Goal: Transaction & Acquisition: Purchase product/service

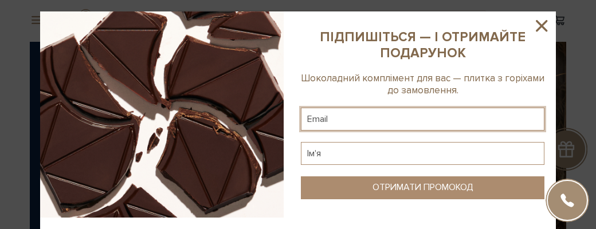
click at [334, 108] on input "text" at bounding box center [423, 119] width 244 height 23
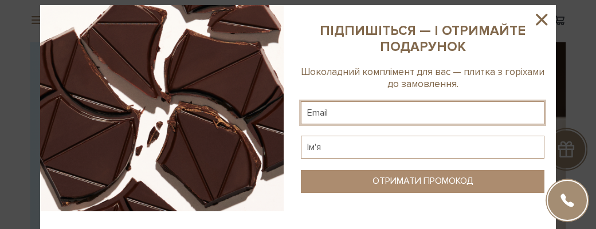
scroll to position [11, 0]
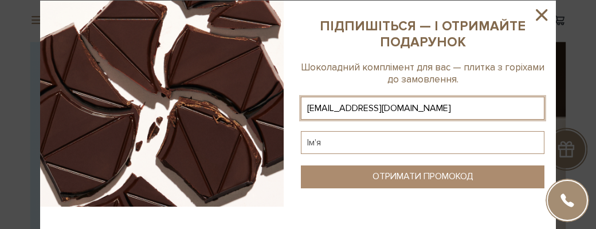
type input "yuriky@ukr.net"
click at [329, 131] on input "text" at bounding box center [423, 142] width 244 height 23
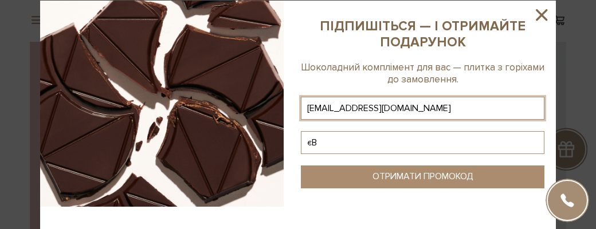
type input "є"
type input "Євгеній"
click at [392, 171] on div "ОТРИМАТИ ПРОМОКОД" at bounding box center [423, 176] width 101 height 11
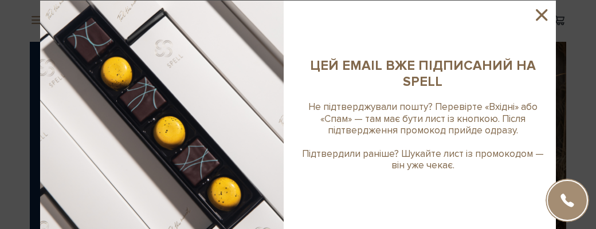
click at [538, 15] on icon at bounding box center [541, 14] width 19 height 19
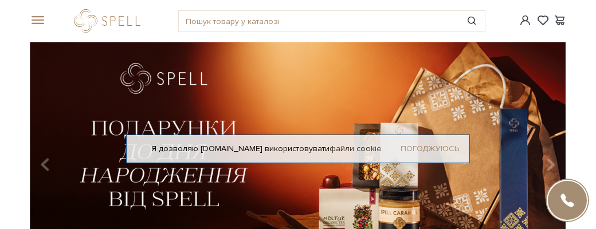
click at [443, 144] on link "Погоджуюсь" at bounding box center [430, 149] width 58 height 10
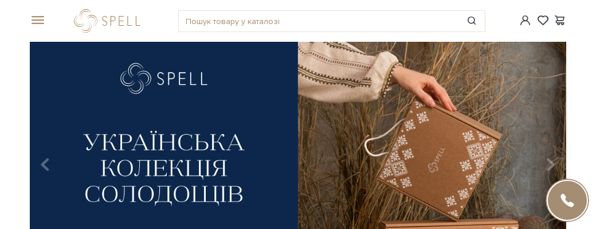
click at [36, 15] on span at bounding box center [35, 20] width 11 height 10
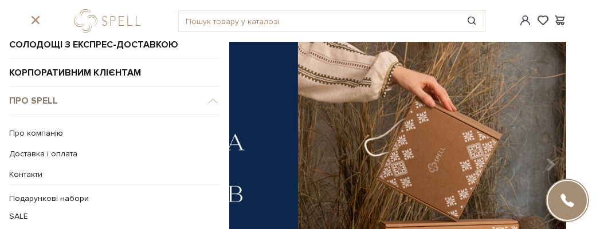
scroll to position [128, 0]
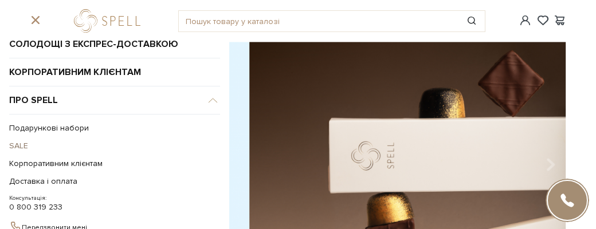
click at [14, 137] on link "SALE" at bounding box center [111, 146] width 205 height 18
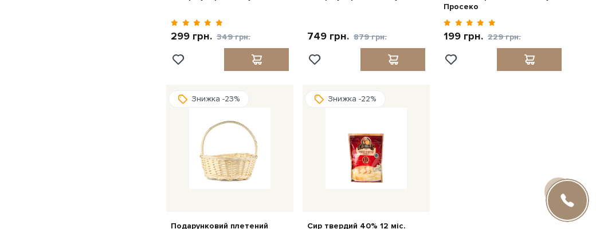
scroll to position [1189, 0]
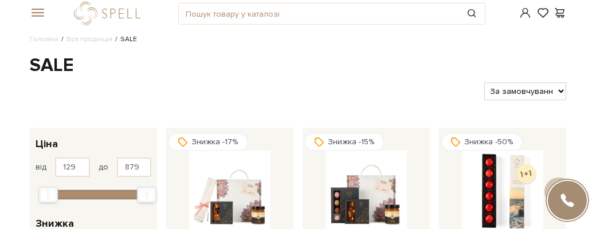
scroll to position [0, 0]
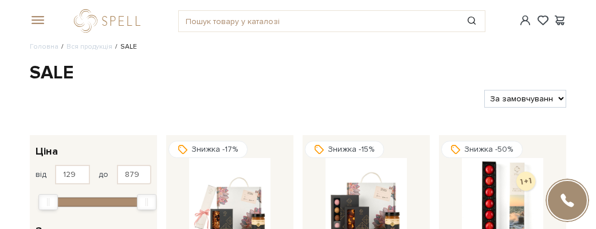
click at [31, 15] on span at bounding box center [35, 20] width 11 height 10
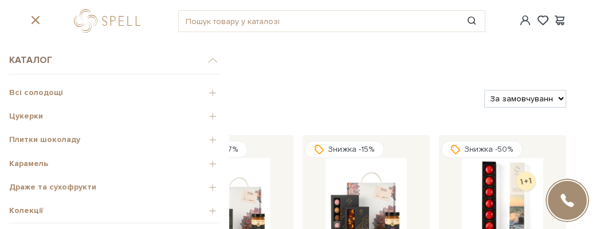
click at [33, 57] on span "Каталог" at bounding box center [114, 60] width 211 height 28
click at [33, 88] on span "Всі солодощі" at bounding box center [114, 93] width 211 height 10
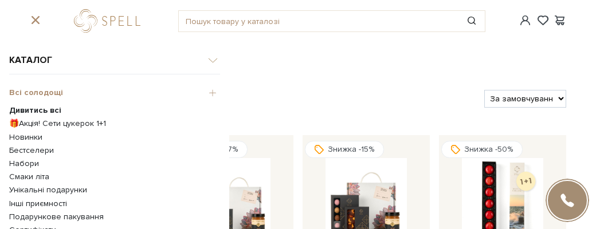
click at [39, 119] on link "🎁Акція! Сети цукерок 1+1" at bounding box center [114, 124] width 211 height 10
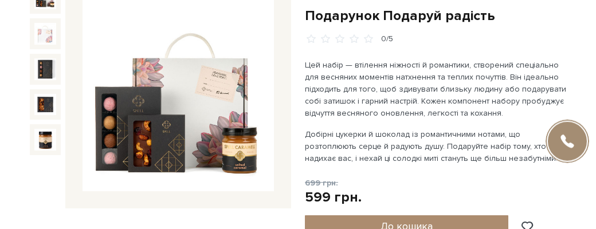
scroll to position [85, 0]
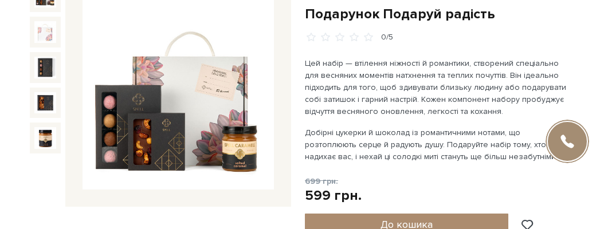
click at [189, 88] on img at bounding box center [179, 94] width 192 height 192
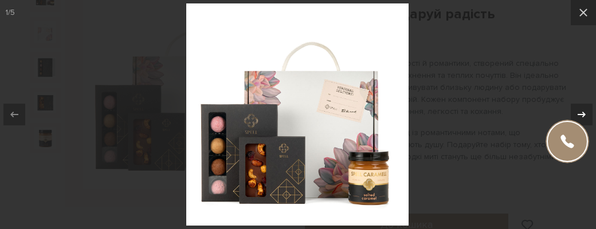
click at [581, 118] on icon at bounding box center [582, 115] width 14 height 14
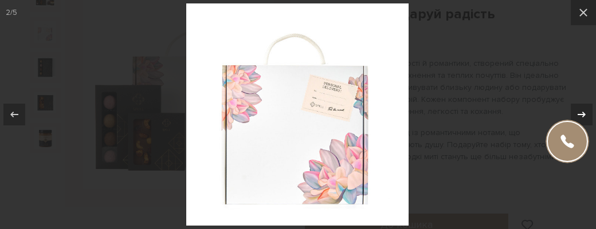
click at [581, 119] on icon at bounding box center [582, 115] width 14 height 14
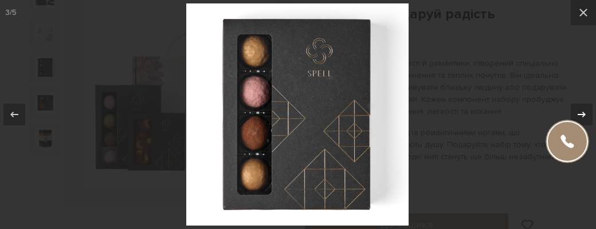
click at [581, 119] on icon at bounding box center [582, 115] width 14 height 14
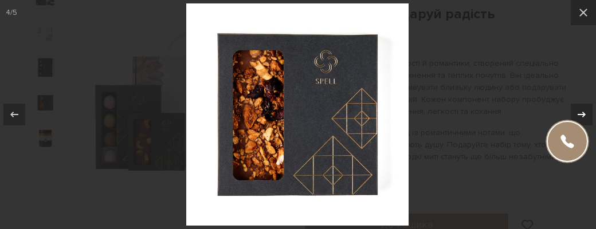
click at [581, 119] on icon at bounding box center [582, 115] width 14 height 14
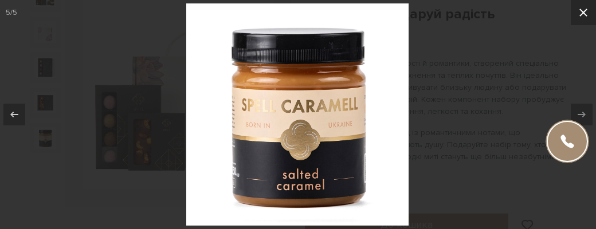
click at [585, 11] on icon at bounding box center [584, 13] width 8 height 8
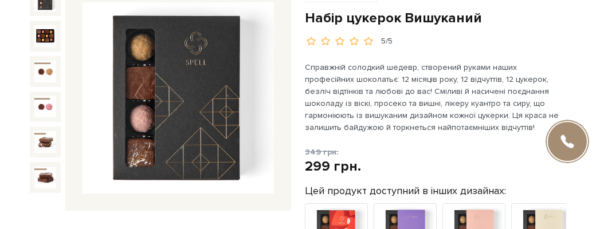
scroll to position [85, 0]
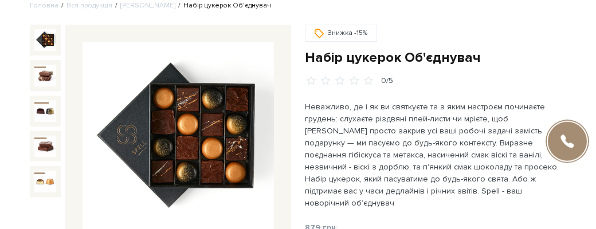
scroll to position [42, 0]
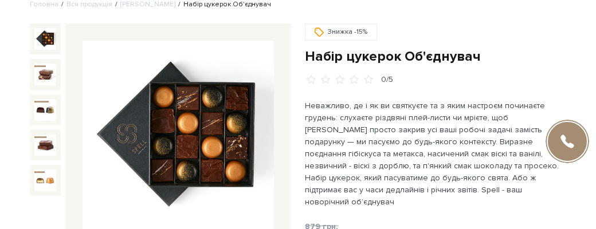
click at [216, 98] on img at bounding box center [179, 137] width 192 height 192
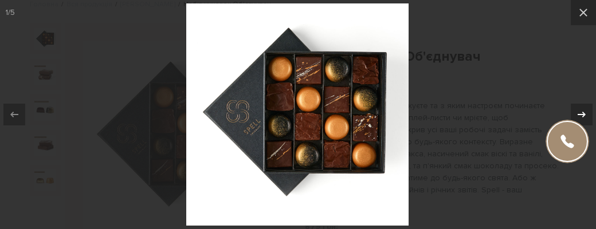
click at [579, 116] on icon at bounding box center [582, 115] width 14 height 14
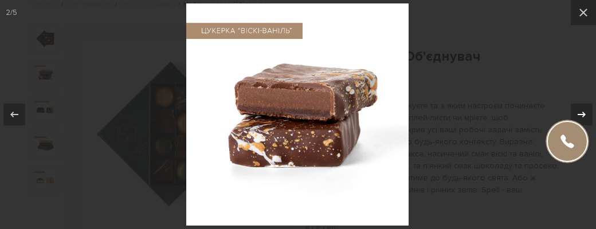
click at [579, 116] on icon at bounding box center [582, 115] width 14 height 14
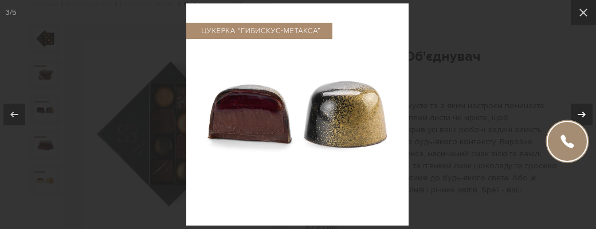
click at [579, 116] on icon at bounding box center [582, 115] width 14 height 14
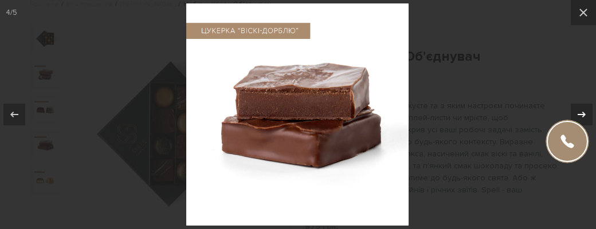
click at [579, 116] on div "4 / 5" at bounding box center [298, 114] width 596 height 229
click at [580, 116] on icon at bounding box center [582, 115] width 14 height 14
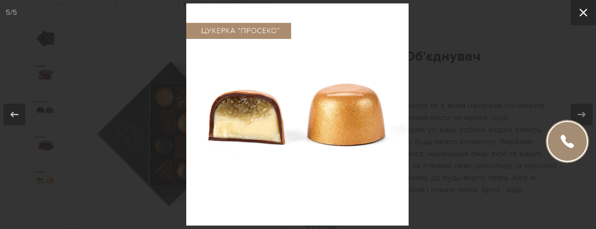
click at [583, 13] on icon at bounding box center [584, 13] width 8 height 8
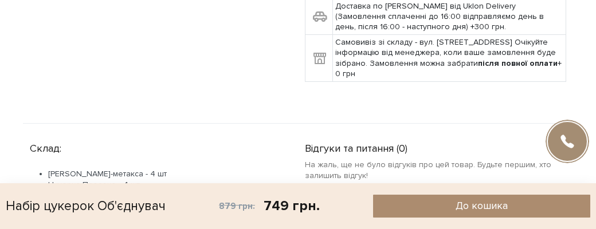
scroll to position [467, 0]
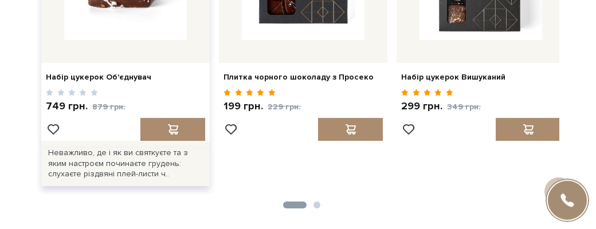
scroll to position [805, 0]
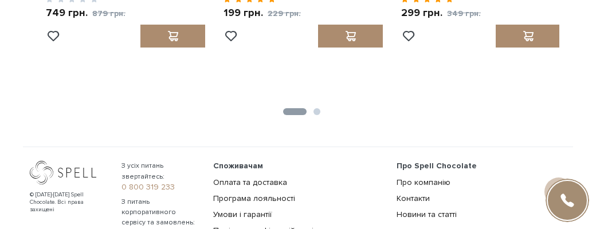
click at [317, 108] on button "2" at bounding box center [317, 111] width 7 height 7
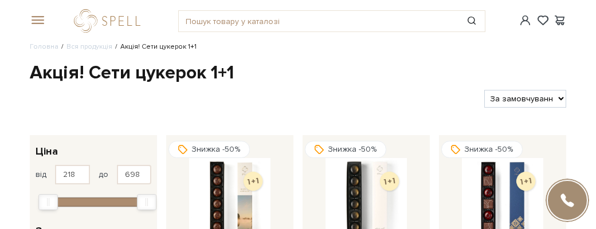
scroll to position [0, 0]
